Goal: Navigation & Orientation: Find specific page/section

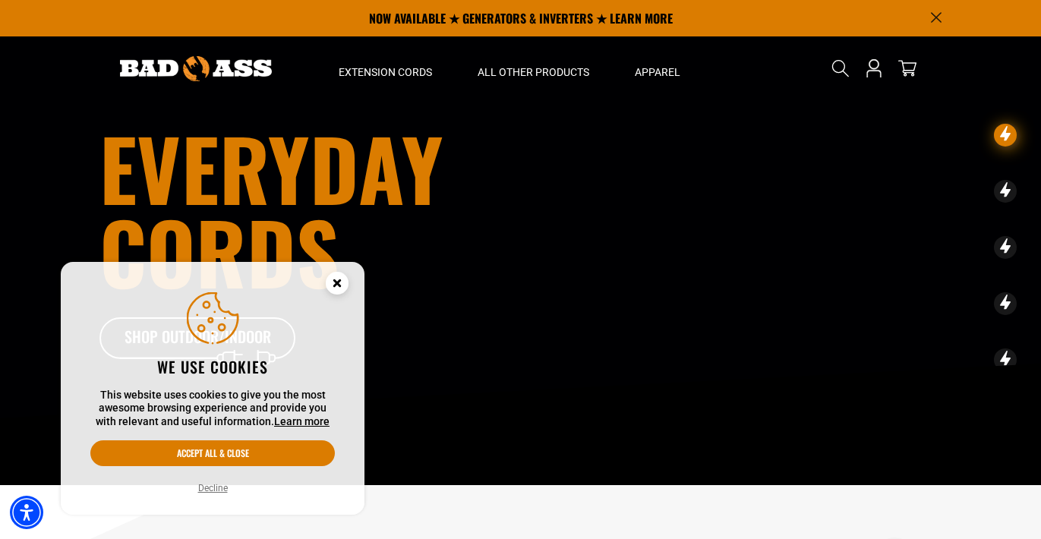
click at [341, 288] on circle "Close this option" at bounding box center [337, 283] width 23 height 23
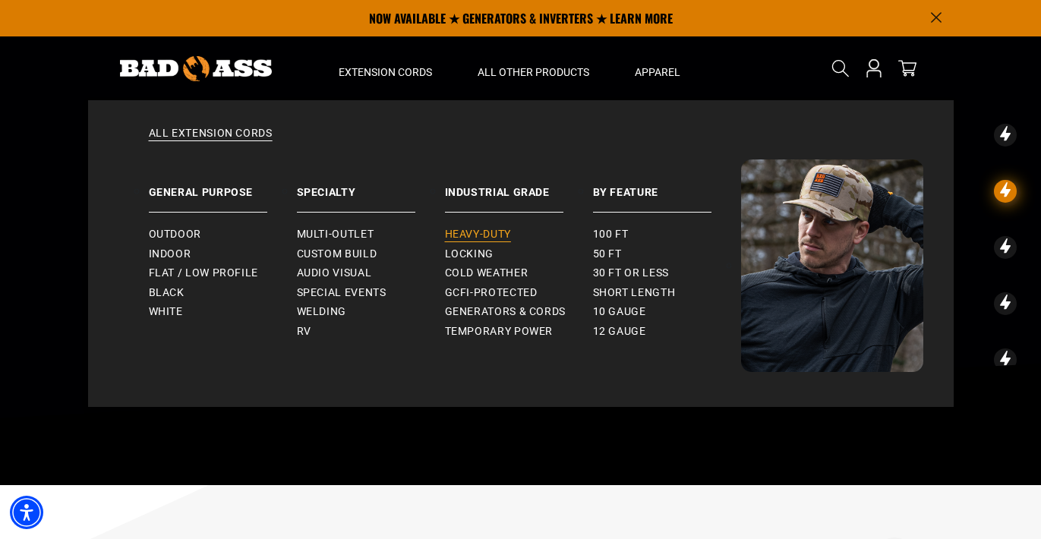
click at [492, 229] on span "Heavy-Duty" at bounding box center [478, 235] width 66 height 14
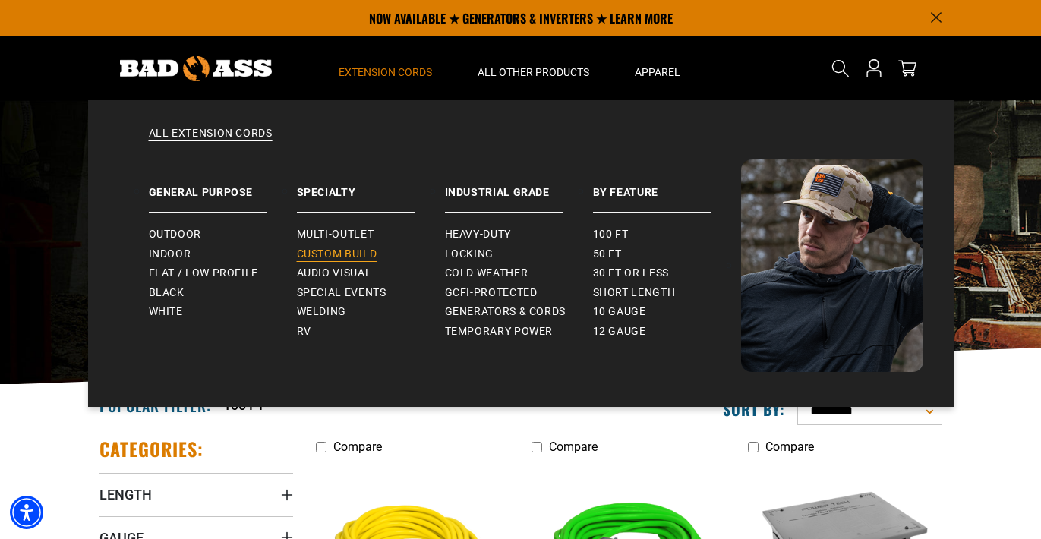
click at [347, 255] on span "Custom Build" at bounding box center [337, 255] width 80 height 14
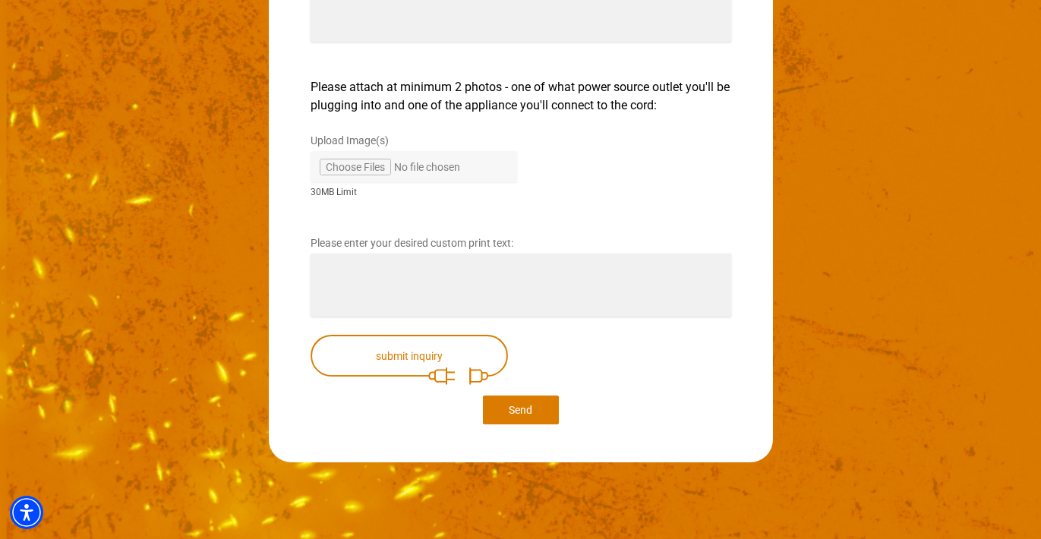
scroll to position [2792, 0]
